Goal: Use online tool/utility

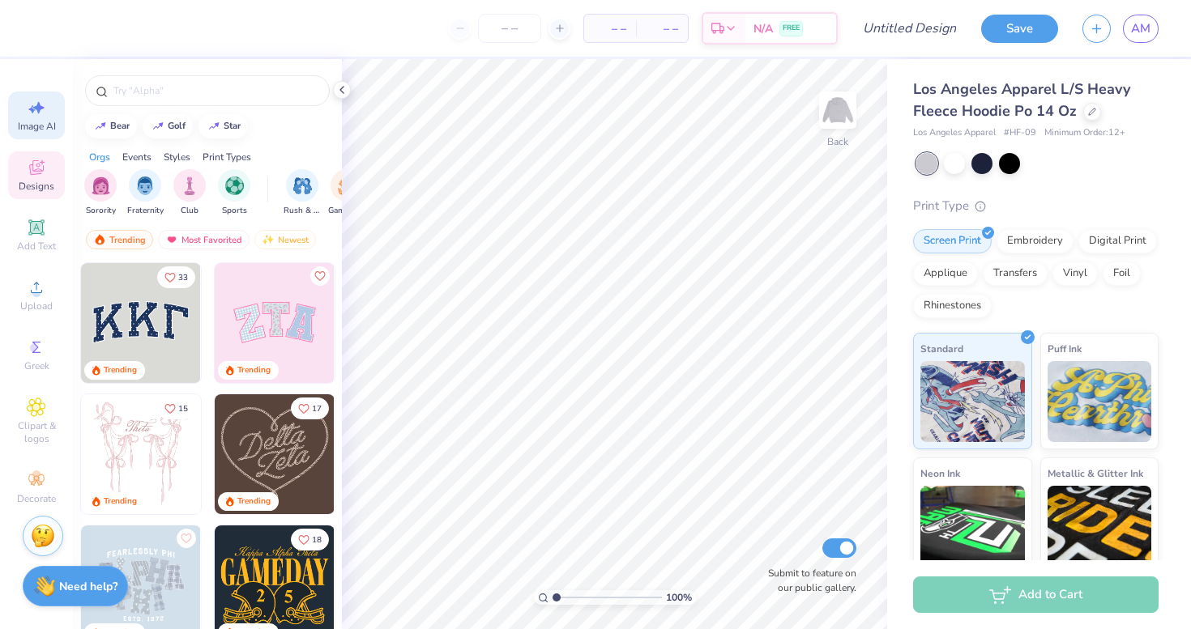
click at [42, 113] on icon at bounding box center [36, 107] width 19 height 19
select select "4"
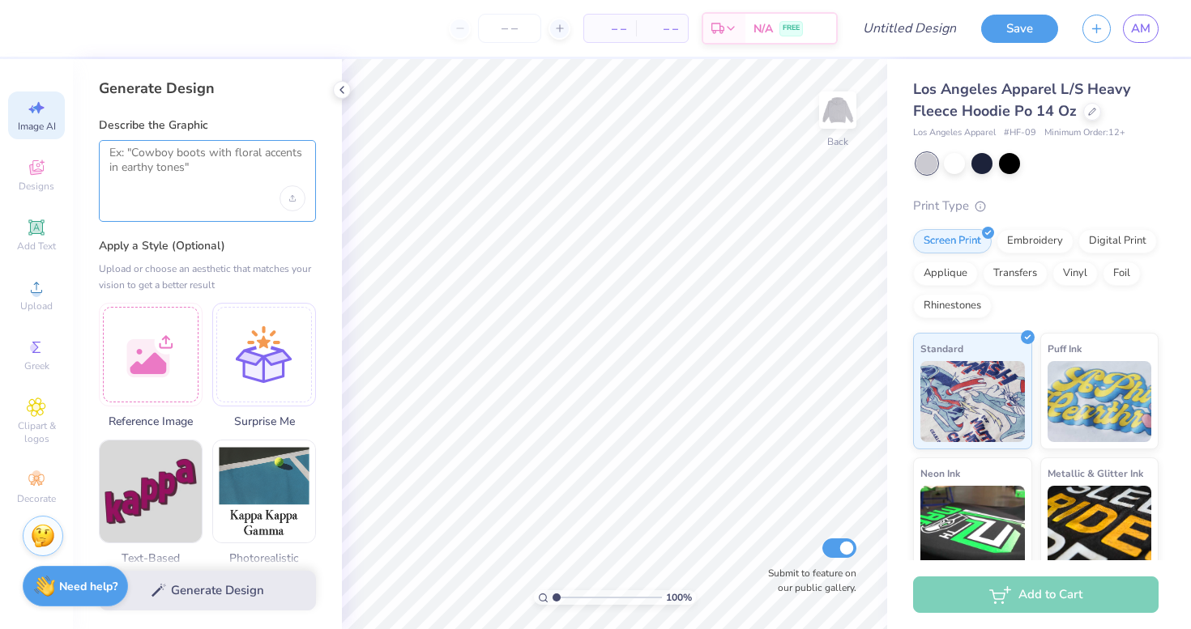
click at [255, 171] on textarea at bounding box center [207, 166] width 196 height 41
click at [297, 198] on div "Upload image" at bounding box center [292, 198] width 26 height 26
click at [281, 198] on div "Upload image" at bounding box center [292, 198] width 26 height 26
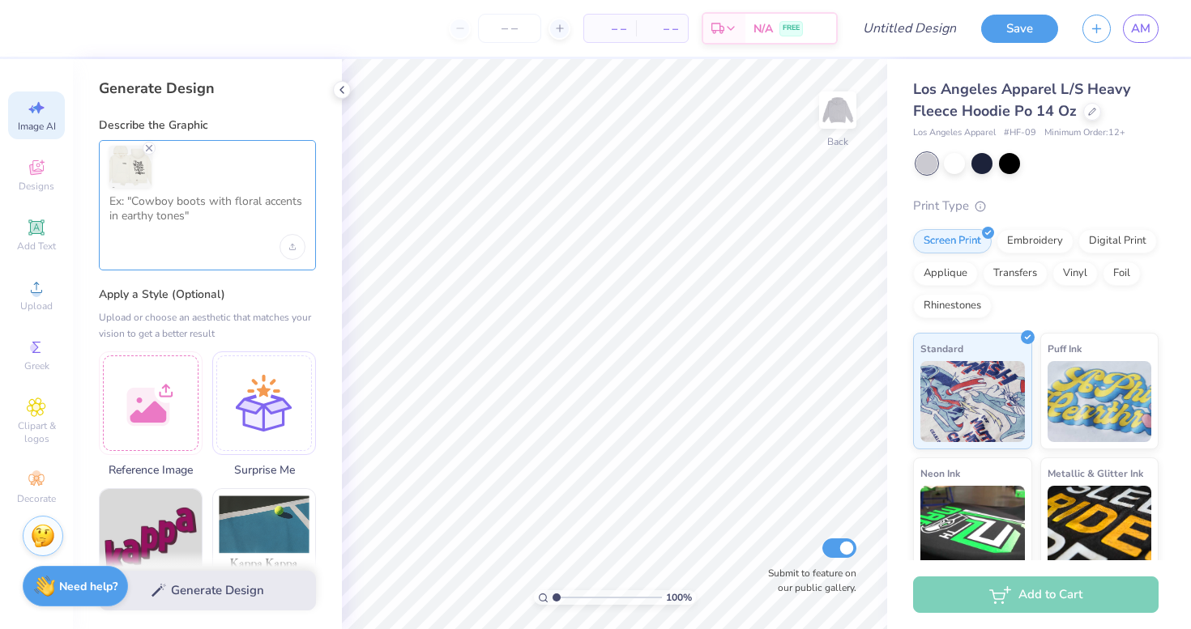
click at [240, 203] on textarea at bounding box center [207, 214] width 196 height 41
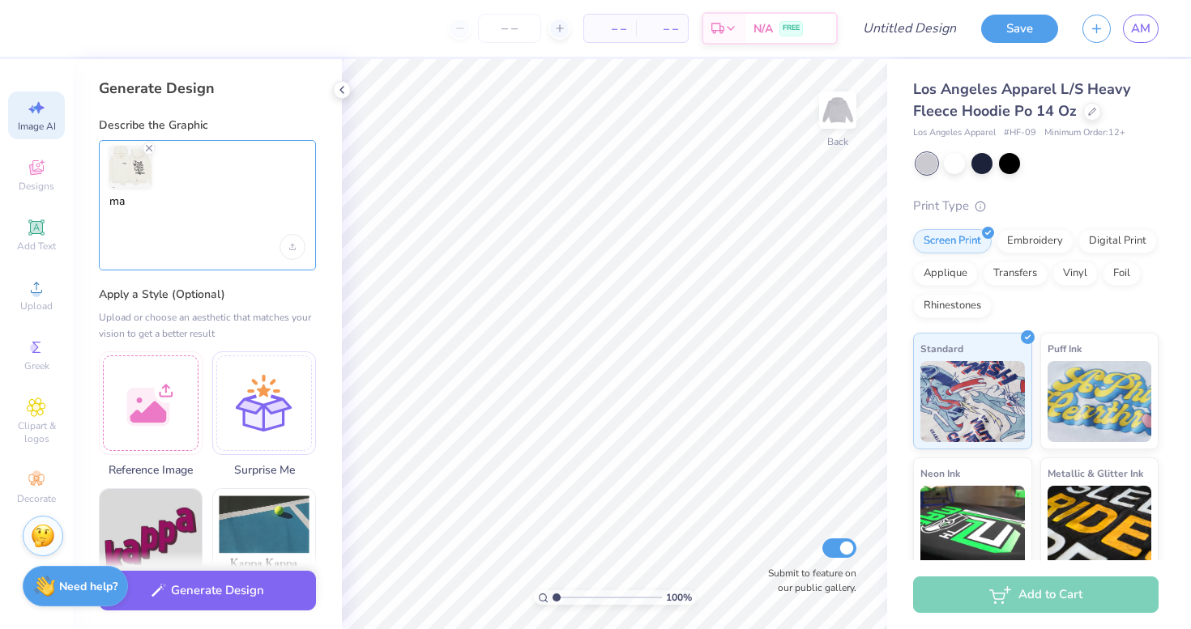
type textarea "m"
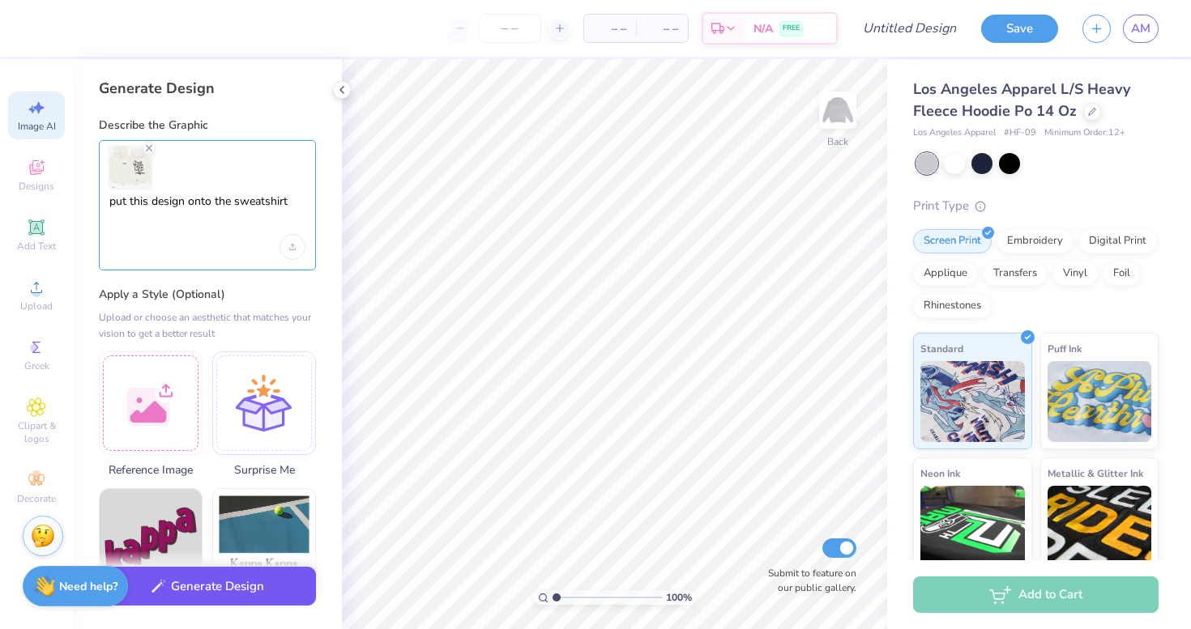
type textarea "put this design onto the sweatshirt"
click at [224, 589] on button "Generate Design" at bounding box center [207, 587] width 217 height 40
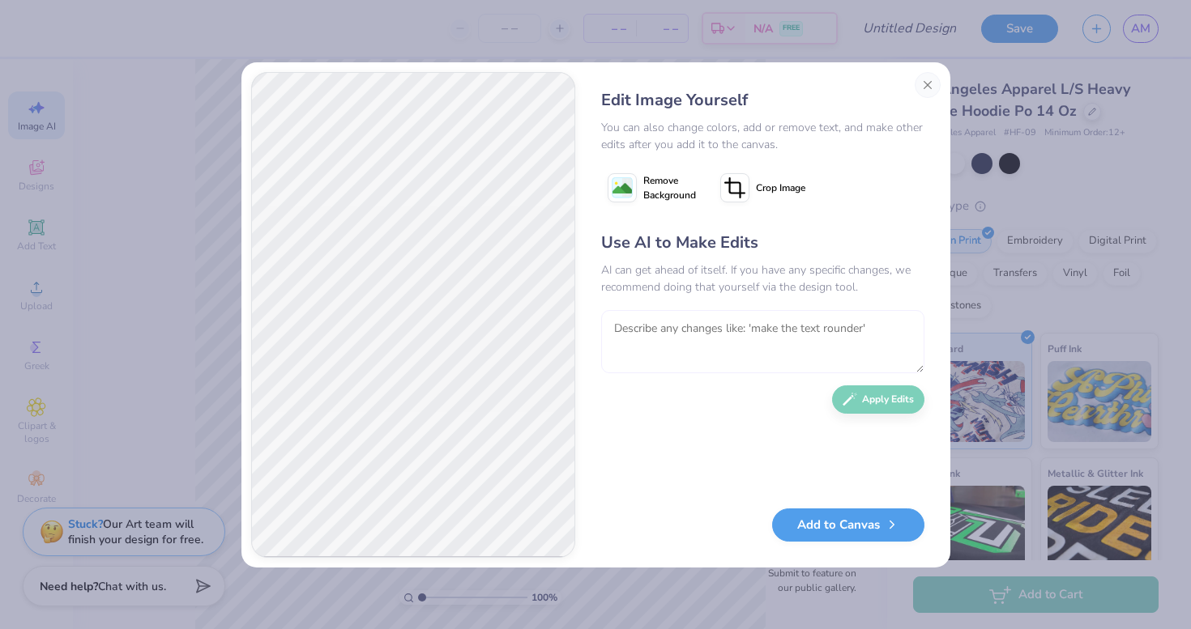
click at [712, 346] on textarea at bounding box center [762, 341] width 323 height 63
type textarea "on the front instead of it saying NYON make it say CLME but keep the same font"
click at [874, 396] on button "Apply Edits" at bounding box center [878, 396] width 92 height 28
